Goal: Use online tool/utility: Utilize a website feature to perform a specific function

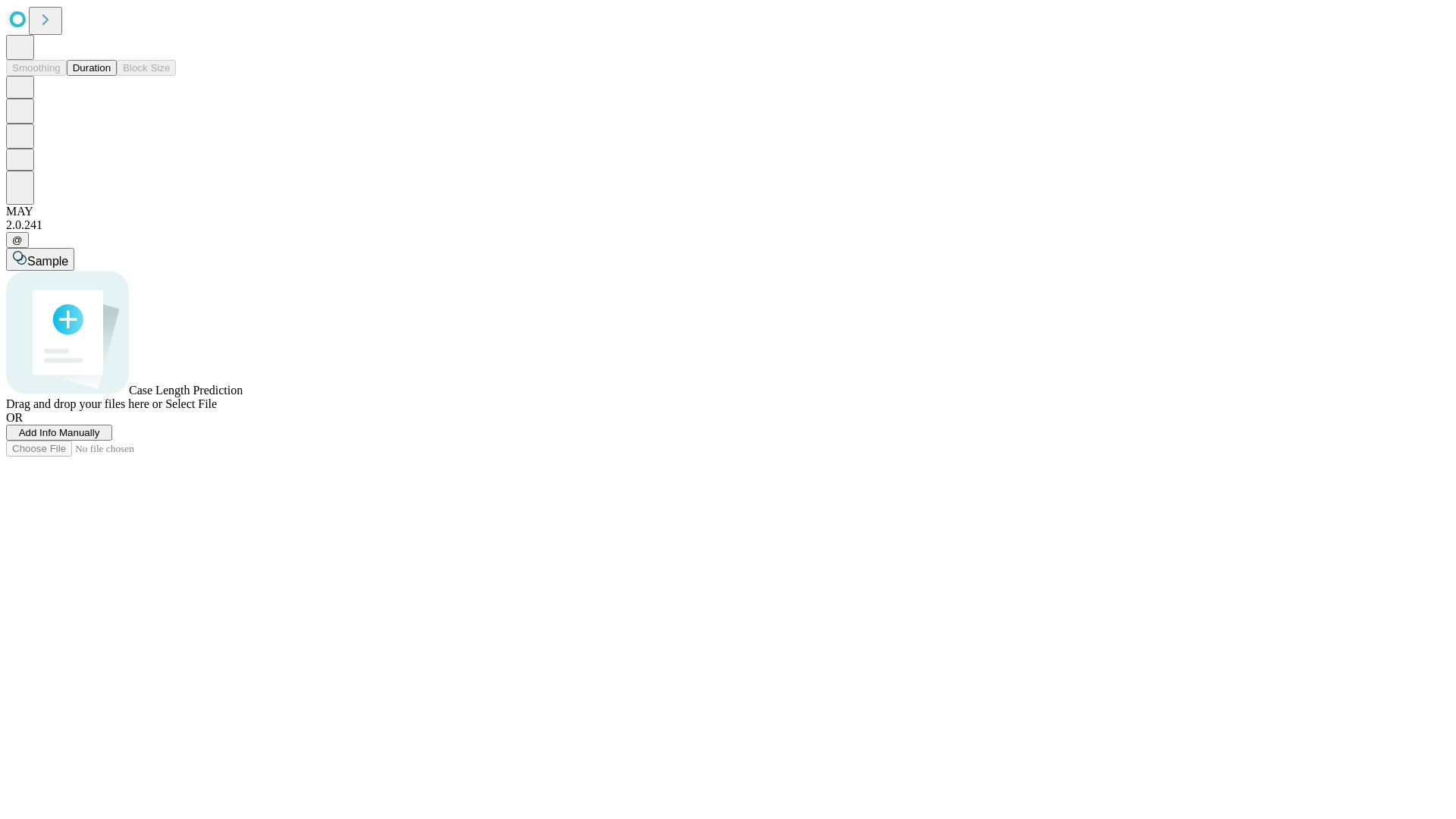
click at [110, 76] on button "Duration" at bounding box center [92, 68] width 50 height 16
click at [217, 410] on span "Select File" at bounding box center [191, 404] width 52 height 12
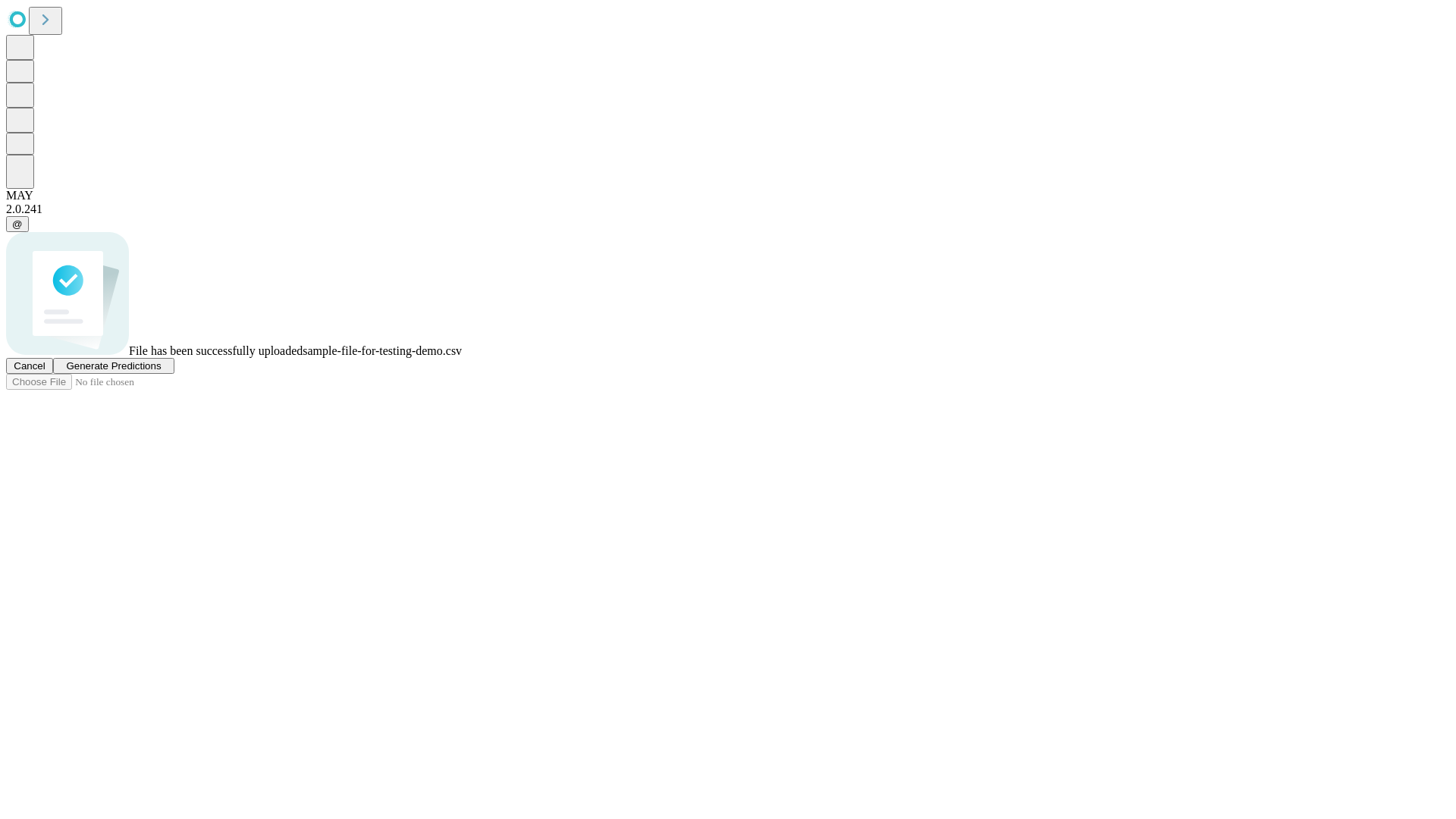
click at [160, 372] on span "Generate Predictions" at bounding box center [113, 365] width 94 height 12
